Goal: Task Accomplishment & Management: Complete application form

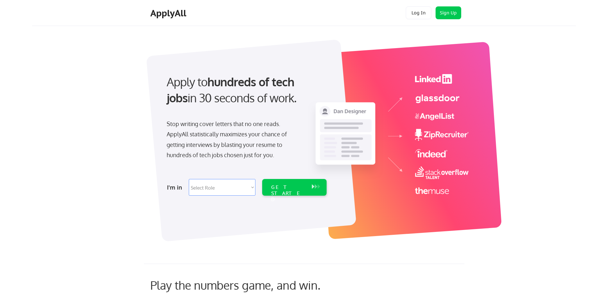
click at [251, 187] on select "Select Role Software Engineering Product Management Customer Success Sales UI/U…" at bounding box center [222, 187] width 67 height 17
click at [204, 191] on select "Select Role Software Engineering Product Management Customer Success Sales UI/U…" at bounding box center [222, 187] width 67 height 17
click at [202, 190] on select "Select Role Software Engineering Product Management Customer Success Sales UI/U…" at bounding box center [222, 187] width 67 height 17
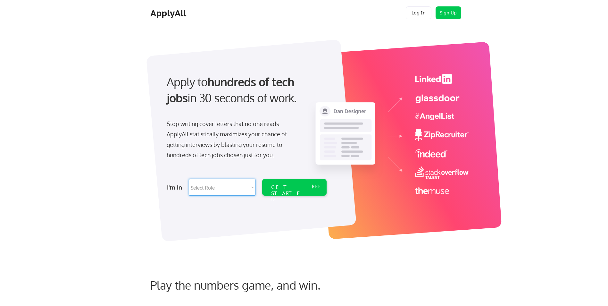
click at [202, 190] on select "Select Role Software Engineering Product Management Customer Success Sales UI/U…" at bounding box center [222, 187] width 67 height 17
click at [103, 148] on div "Apply to hundreds of tech jobs in 30 seconds of work. Stop writing cover letter…" at bounding box center [314, 137] width 524 height 212
click at [312, 185] on button at bounding box center [313, 186] width 6 height 7
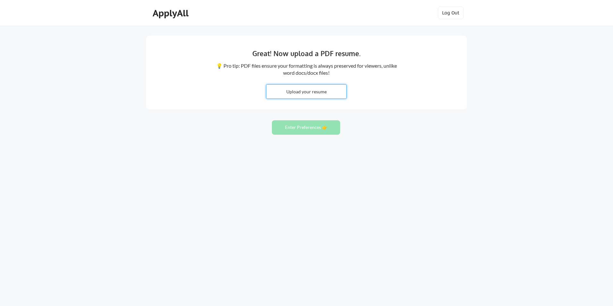
click at [310, 86] on input "file" at bounding box center [306, 92] width 80 height 14
type input "C:\fakepath\My Updated Resume-[PERSON_NAME].pdf"
click at [293, 127] on button "Enter Preferences 👉" at bounding box center [306, 127] width 68 height 14
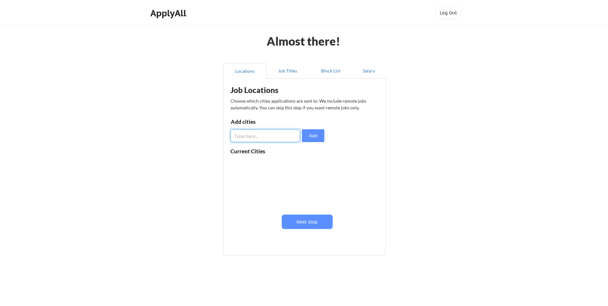
click at [238, 134] on input "input" at bounding box center [265, 135] width 70 height 13
type input "Hyderabad"
click at [322, 134] on button "Add" at bounding box center [313, 135] width 22 height 13
click at [260, 135] on input "input" at bounding box center [265, 135] width 70 height 13
type input "Kerala"
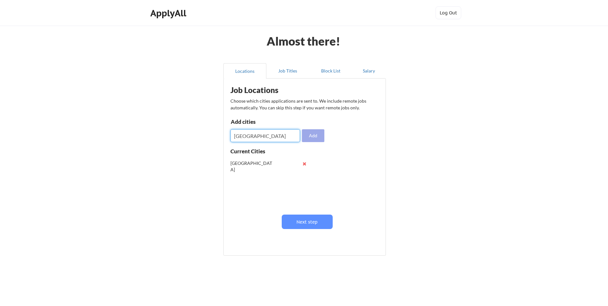
click at [318, 135] on button "Add" at bounding box center [313, 135] width 22 height 13
click at [245, 135] on input "input" at bounding box center [265, 135] width 70 height 13
type input "Kolkata"
click at [317, 134] on button "Add" at bounding box center [313, 135] width 22 height 13
click at [262, 137] on input "input" at bounding box center [265, 135] width 70 height 13
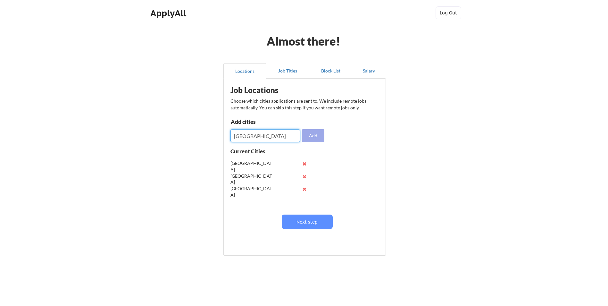
type input "tamil Nadu"
click at [307, 141] on button "Add" at bounding box center [313, 135] width 22 height 13
click at [269, 137] on input "input" at bounding box center [265, 135] width 70 height 13
type input "Andhra"
click at [313, 135] on button "Add" at bounding box center [313, 135] width 22 height 13
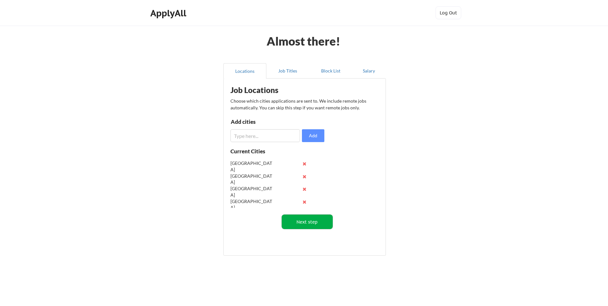
click at [310, 224] on button "Next step" at bounding box center [307, 221] width 51 height 14
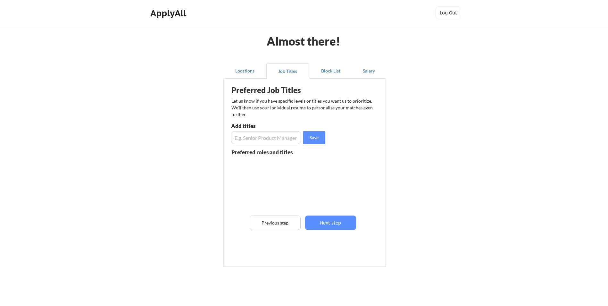
click at [250, 134] on input "input" at bounding box center [266, 137] width 70 height 13
type input "Communication and Soft Skills Trainer"
click at [312, 140] on button "Save" at bounding box center [314, 137] width 22 height 13
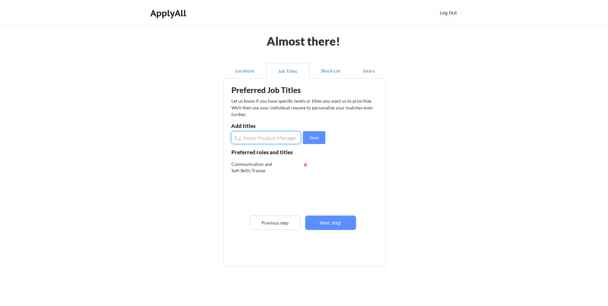
click at [264, 134] on input "input" at bounding box center [266, 137] width 70 height 13
type input "English Language Trainer"
click at [311, 140] on button "Save" at bounding box center [314, 137] width 22 height 13
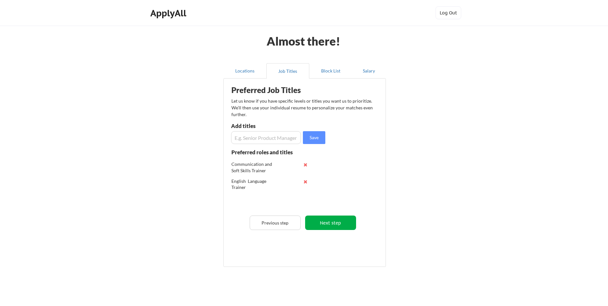
click at [338, 220] on button "Next step" at bounding box center [330, 222] width 51 height 14
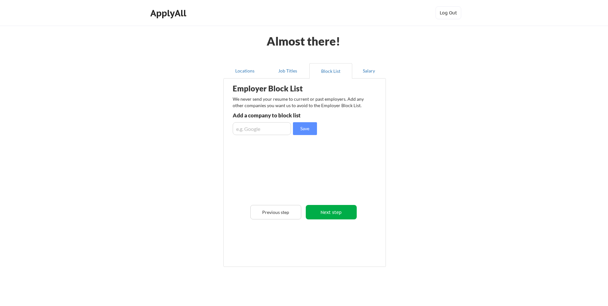
click at [340, 210] on button "Next step" at bounding box center [331, 212] width 51 height 14
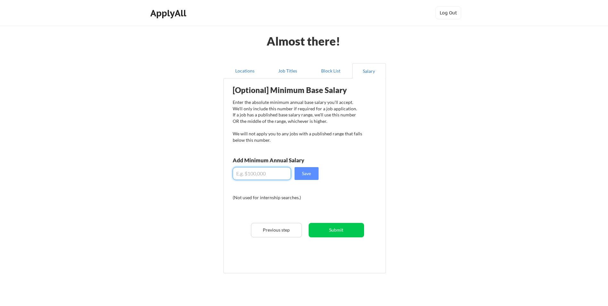
click at [267, 173] on input "input" at bounding box center [262, 173] width 58 height 13
click at [238, 174] on input "input" at bounding box center [262, 173] width 58 height 13
click at [237, 174] on input "input" at bounding box center [262, 173] width 58 height 13
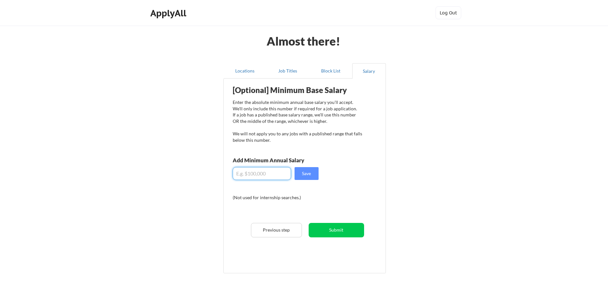
click at [237, 174] on input "input" at bounding box center [262, 173] width 58 height 13
click at [247, 173] on input "input" at bounding box center [262, 173] width 58 height 13
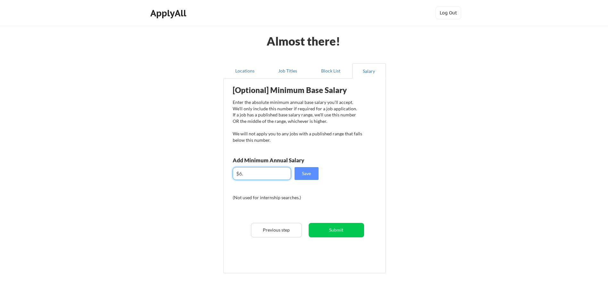
type input "$6"
type input "$6.00"
click at [338, 226] on button "Submit" at bounding box center [336, 230] width 55 height 14
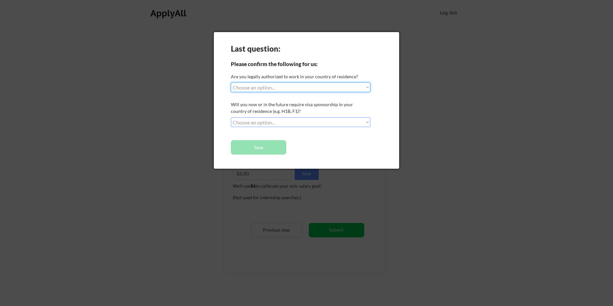
click at [310, 85] on select "Choose an option... Yes, I am a US Citizen Yes, I am a Canadian Citizen Yes, I …" at bounding box center [300, 87] width 139 height 10
select select ""yes__i_am_an_other_permanent_resident""
click at [231, 82] on select "Choose an option... Yes, I am a US Citizen Yes, I am a Canadian Citizen Yes, I …" at bounding box center [300, 87] width 139 height 10
click at [260, 120] on select "Choose an option... No, I will not need sponsorship Yes, I will need sponsorship" at bounding box center [300, 122] width 139 height 10
select select ""no__i_will_not_need_sponsorship""
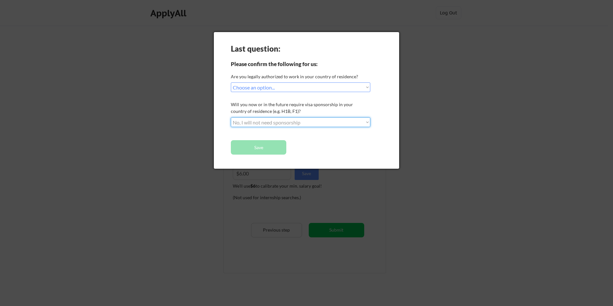
click at [231, 117] on select "Choose an option... No, I will not need sponsorship Yes, I will need sponsorship" at bounding box center [300, 122] width 139 height 10
click at [343, 87] on select "Choose an option... Yes, I am a US Citizen Yes, I am a Canadian Citizen Yes, I …" at bounding box center [300, 87] width 139 height 10
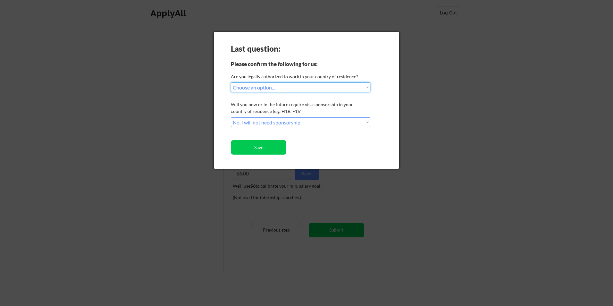
click at [231, 82] on select "Choose an option... Yes, I am a US Citizen Yes, I am a Canadian Citizen Yes, I …" at bounding box center [300, 87] width 139 height 10
click at [275, 124] on select "Choose an option... No, I will not need sponsorship Yes, I will need sponsorship" at bounding box center [300, 122] width 139 height 10
click at [262, 144] on button "Save" at bounding box center [258, 147] width 55 height 14
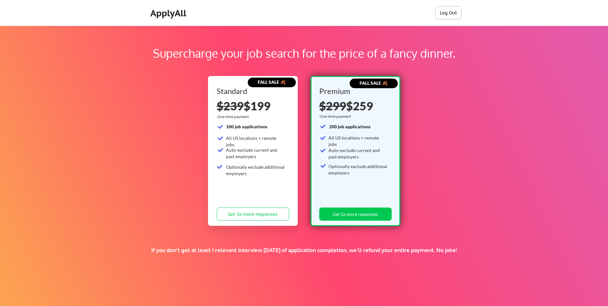
click at [451, 13] on button "Log Out" at bounding box center [448, 12] width 26 height 13
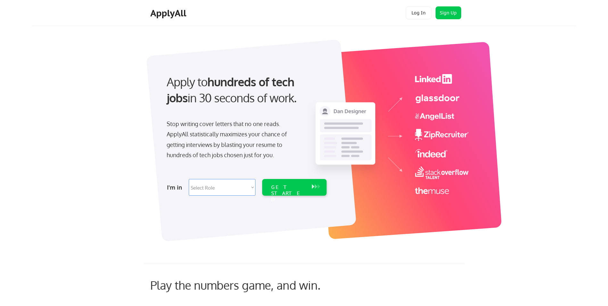
click at [454, 2] on div "ApplyAll Log In Sign Up Log Out" at bounding box center [304, 13] width 544 height 26
click at [453, 9] on button "Sign Up" at bounding box center [448, 12] width 26 height 13
click at [416, 15] on button "Log In" at bounding box center [419, 12] width 26 height 13
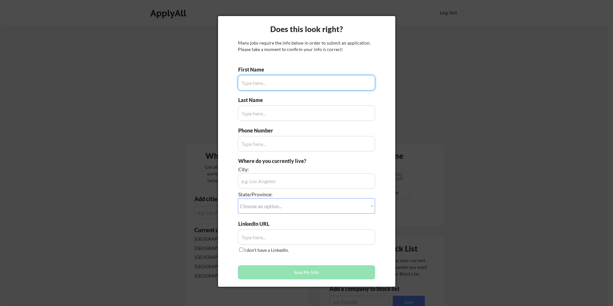
click at [257, 87] on input "input" at bounding box center [306, 82] width 137 height 15
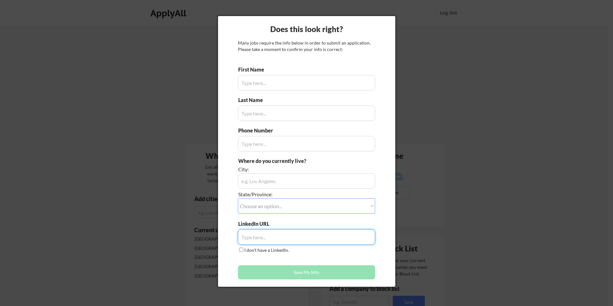
paste input "linkedin.com/in/sankaran-venkataraman-b0956864"
type input "linkedin.com/in/sankaran-venkataraman-b0956864"
click at [262, 205] on select "Choose an option... Other/Not Applicable Alabama Alaska Alberta Arizona Arkansa…" at bounding box center [306, 205] width 137 height 15
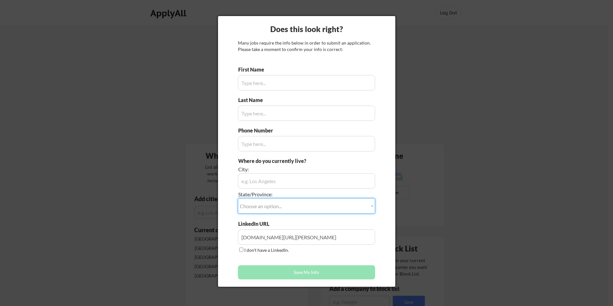
select select ""Other/Not Applicable""
click at [238, 198] on select "Choose an option... Other/Not Applicable Alabama Alaska Alberta Arizona Arkansa…" at bounding box center [306, 205] width 137 height 15
click at [265, 204] on select "Choose an option... Other/Not Applicable Alabama Alaska Alberta Arizona Arkansa…" at bounding box center [306, 205] width 137 height 15
click at [238, 198] on select "Choose an option... Other/Not Applicable Alabama Alaska Alberta Arizona Arkansa…" at bounding box center [306, 205] width 137 height 15
click at [253, 180] on input "input" at bounding box center [306, 180] width 137 height 15
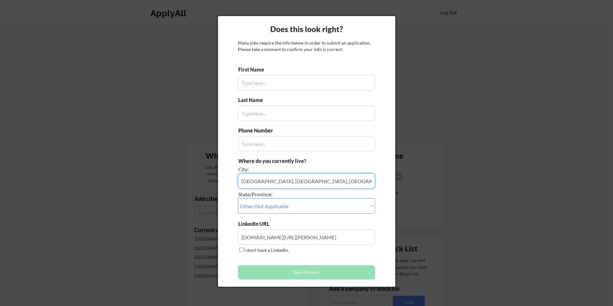
type input "Hyderabad, Telangana, India"
click at [259, 148] on input "input" at bounding box center [306, 143] width 137 height 15
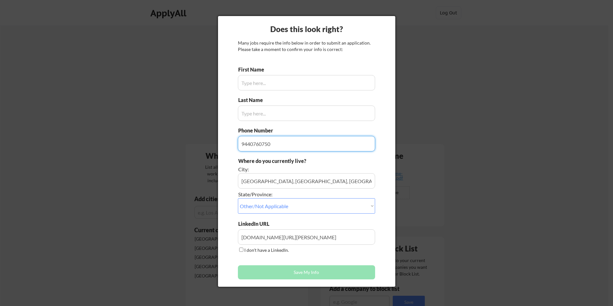
type input "9440760750"
click at [251, 109] on input "input" at bounding box center [306, 112] width 137 height 15
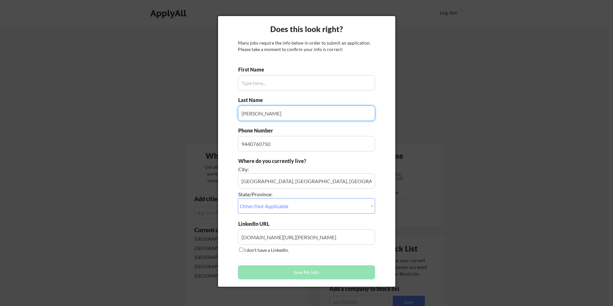
type input "Venkataraman"
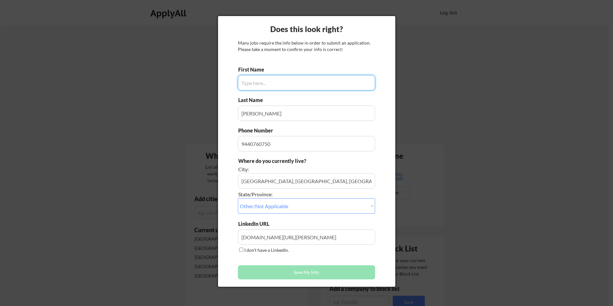
click at [262, 83] on input "input" at bounding box center [306, 82] width 137 height 15
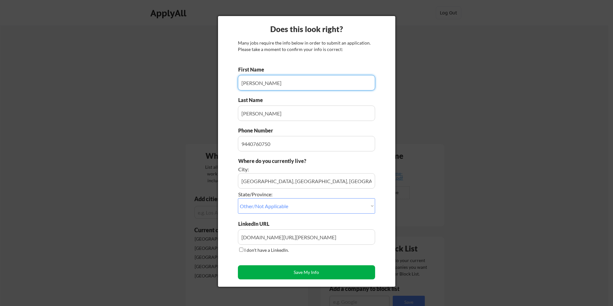
type input "Sankaran"
click at [305, 270] on button "Save My Info" at bounding box center [306, 272] width 137 height 14
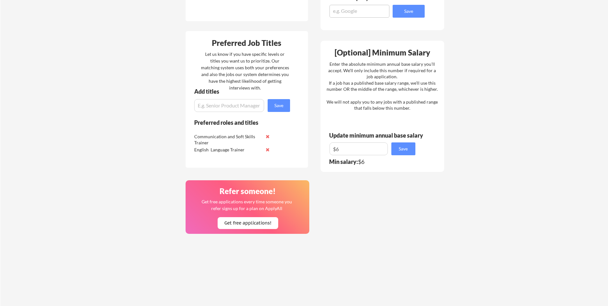
scroll to position [288, 0]
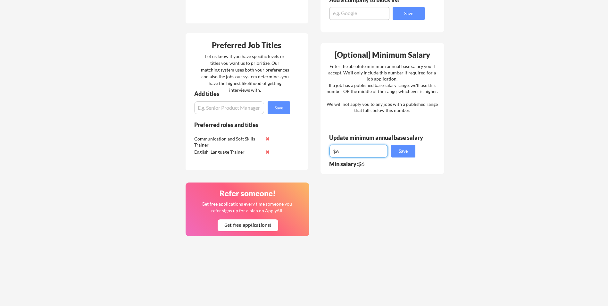
click at [341, 154] on input "input" at bounding box center [358, 150] width 58 height 13
click at [483, 193] on div "Your Dashboard Jobs await! Hit the green button below to sign up for a plan and…" at bounding box center [303, 44] width 607 height 615
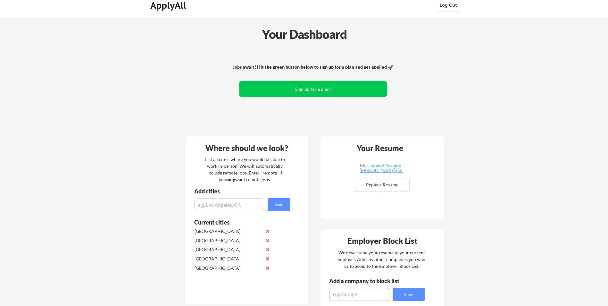
scroll to position [0, 0]
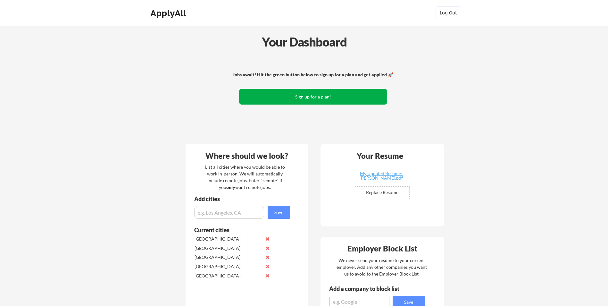
click at [310, 100] on button "Sign up for a plan!" at bounding box center [313, 97] width 148 height 16
click at [448, 14] on button "Log Out" at bounding box center [448, 12] width 26 height 13
